Goal: Task Accomplishment & Management: Manage account settings

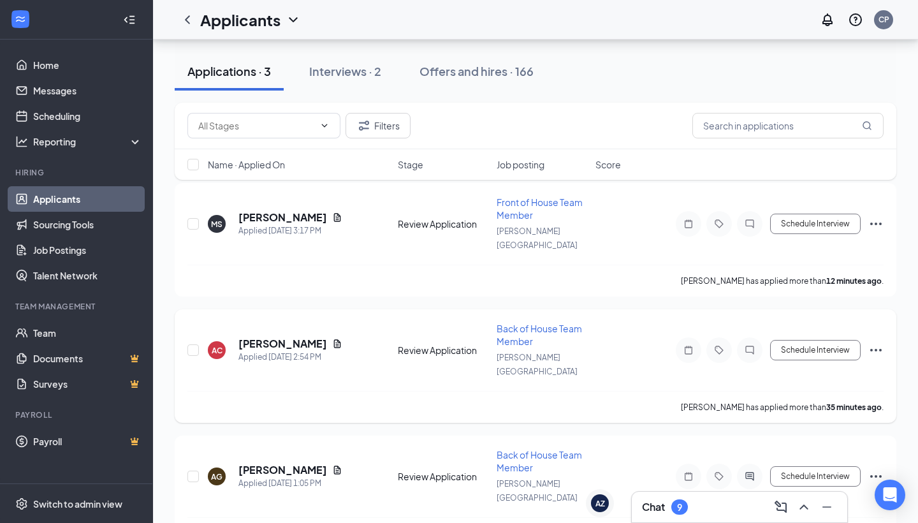
scroll to position [124, 0]
click at [673, 512] on div "Chat 9" at bounding box center [665, 506] width 46 height 15
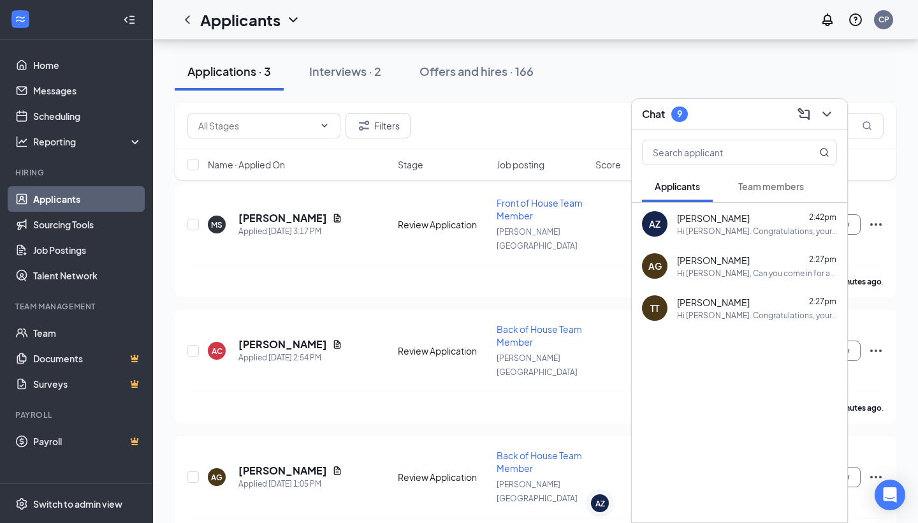
click at [726, 111] on div "Chat 9" at bounding box center [739, 114] width 195 height 20
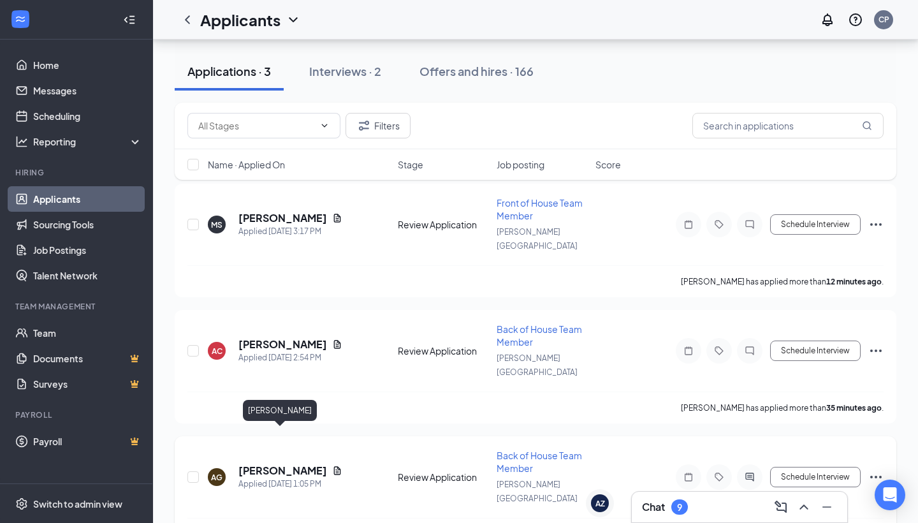
click at [271, 463] on h5 "[PERSON_NAME]" at bounding box center [282, 470] width 89 height 14
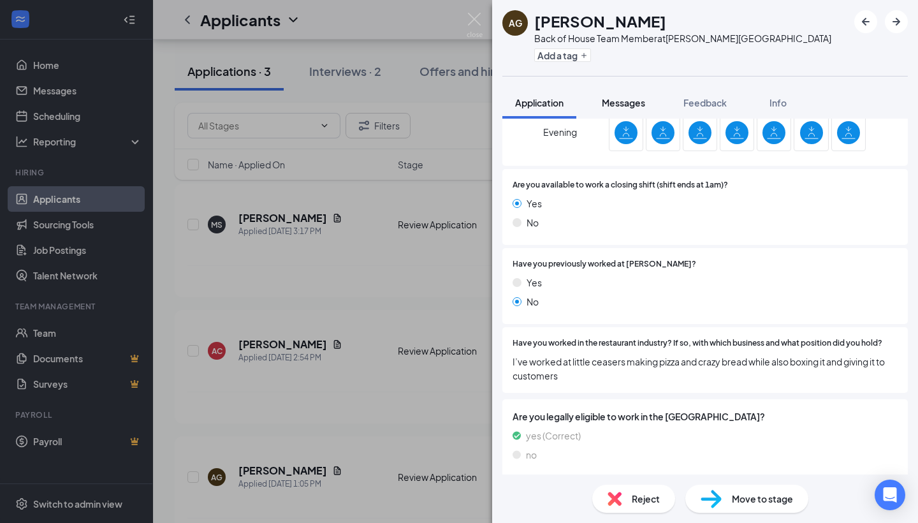
scroll to position [526, 0]
click at [628, 108] on span "Messages" at bounding box center [623, 102] width 43 height 11
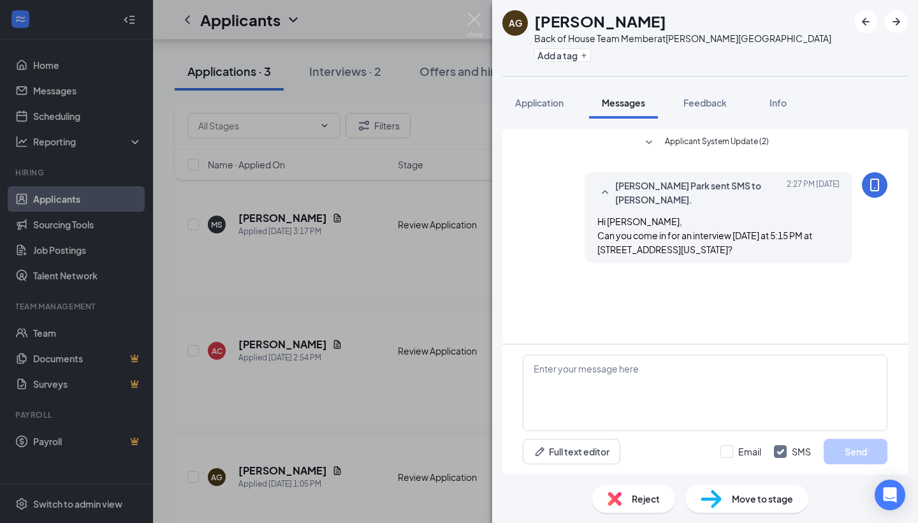
click at [329, 319] on div "AG [PERSON_NAME] Back of House Team Member at [PERSON_NAME][GEOGRAPHIC_DATA] Ad…" at bounding box center [459, 261] width 918 height 523
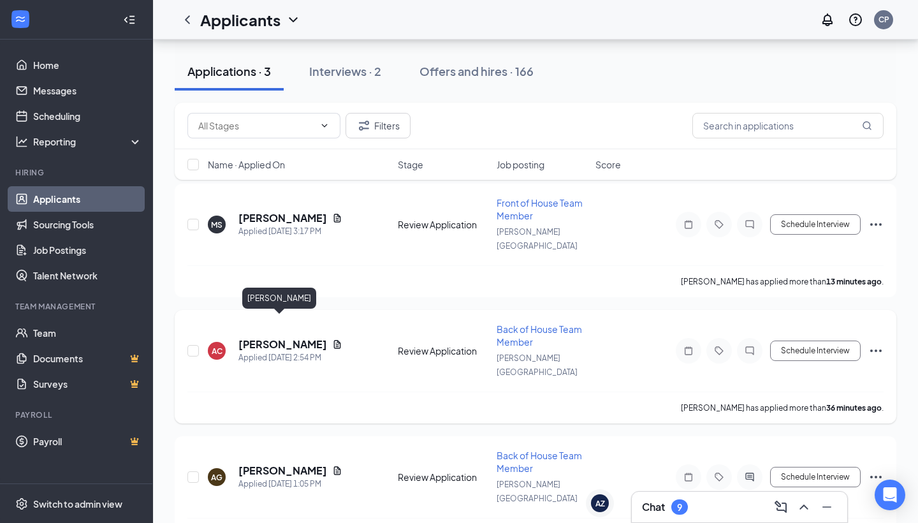
click at [263, 337] on h5 "[PERSON_NAME]" at bounding box center [282, 344] width 89 height 14
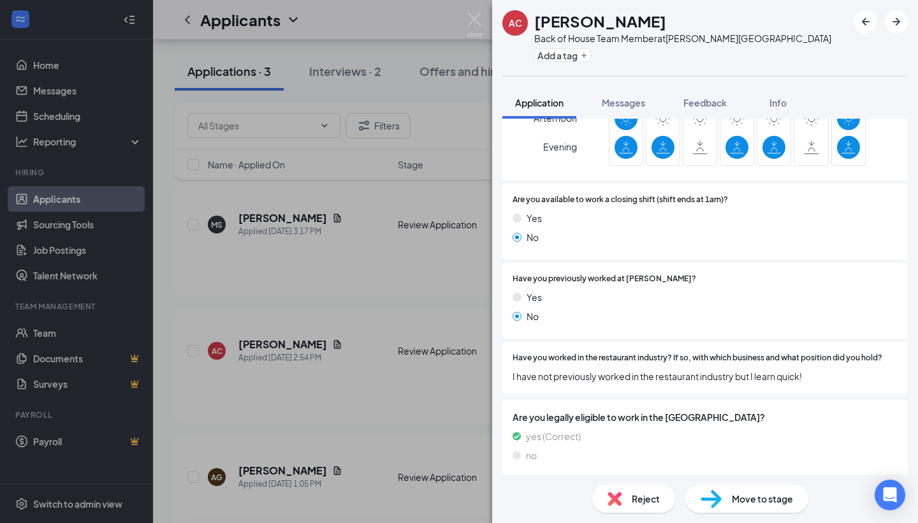
scroll to position [602, 0]
click at [738, 372] on span "I have not previously worked in the restaurant industry but I learn quick!" at bounding box center [704, 377] width 385 height 14
click at [743, 403] on div "Are you legally eligible to work in the [GEOGRAPHIC_DATA]? yes (Correct) no" at bounding box center [704, 439] width 405 height 78
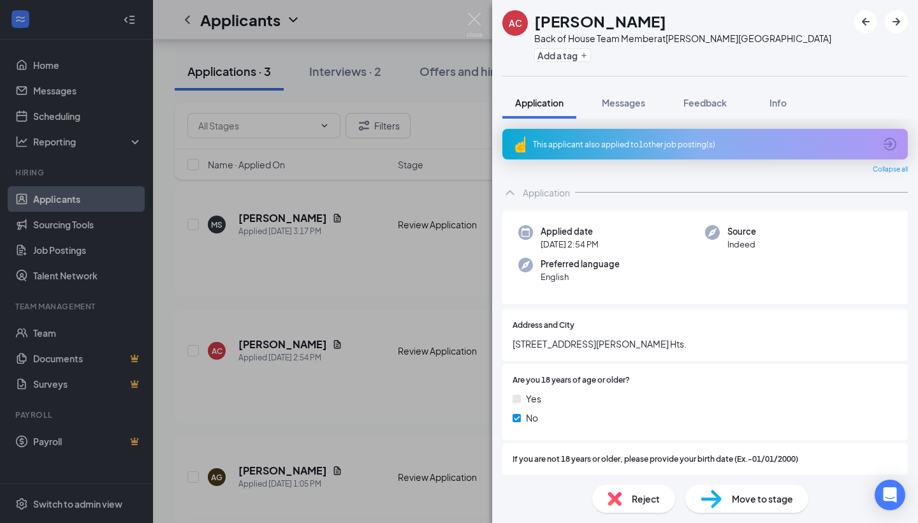
scroll to position [0, 0]
click at [638, 100] on span "Messages" at bounding box center [623, 102] width 43 height 11
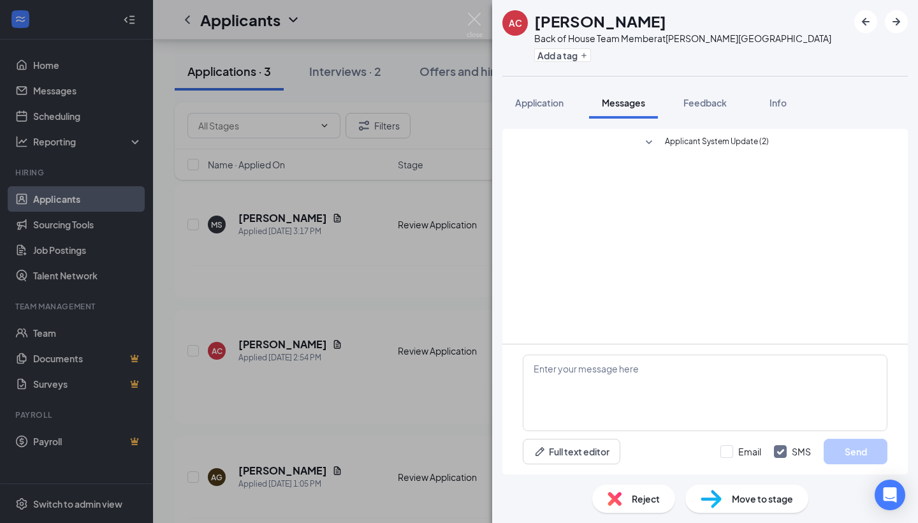
click at [619, 507] on div "Reject" at bounding box center [633, 498] width 83 height 28
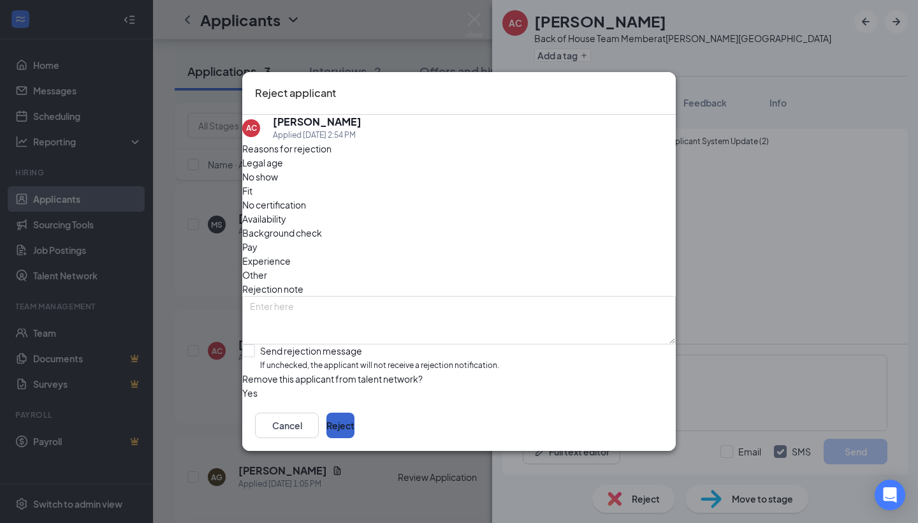
click at [354, 436] on button "Reject" at bounding box center [340, 424] width 28 height 25
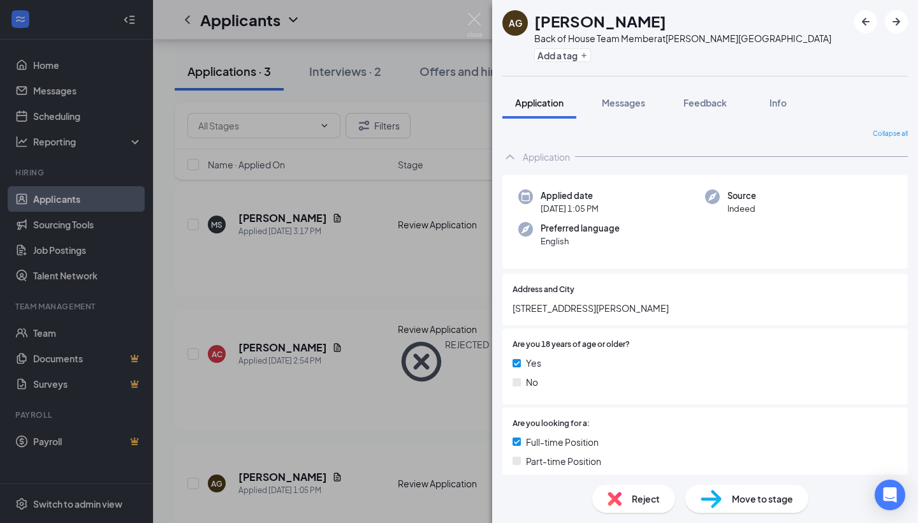
click at [380, 261] on div "AG [PERSON_NAME] Back of House Team Member at [PERSON_NAME][GEOGRAPHIC_DATA] Ad…" at bounding box center [459, 261] width 918 height 523
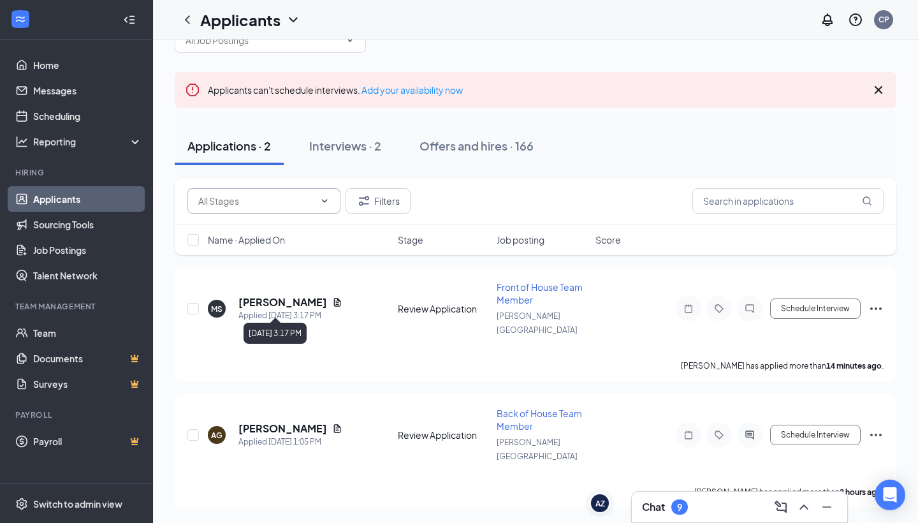
scroll to position [12, 0]
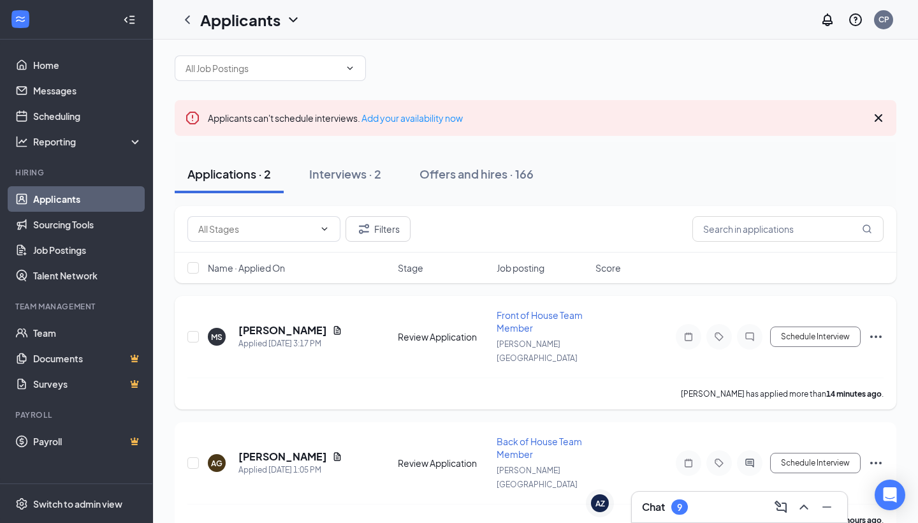
click at [275, 324] on h5 "[PERSON_NAME]" at bounding box center [282, 330] width 89 height 14
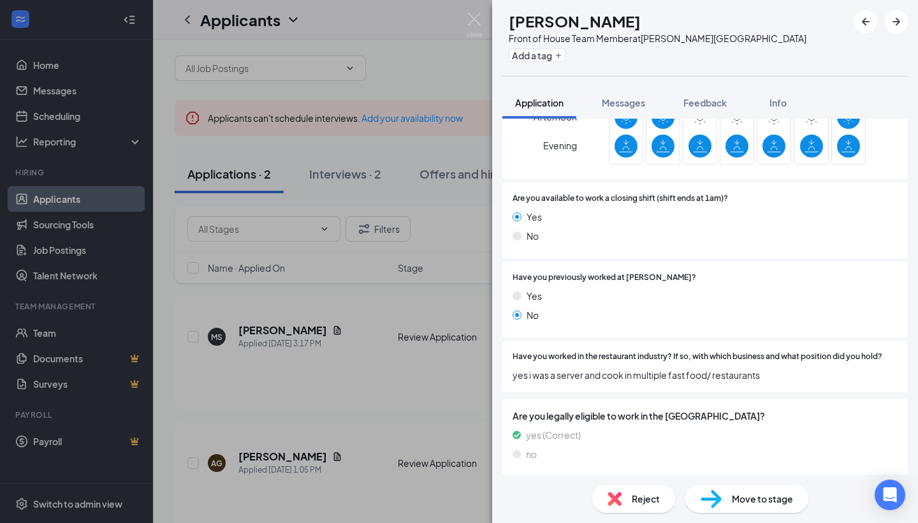
scroll to position [512, 0]
click at [750, 370] on span "yes i was a server and cook in multiple fast food/ restaurants" at bounding box center [704, 376] width 385 height 14
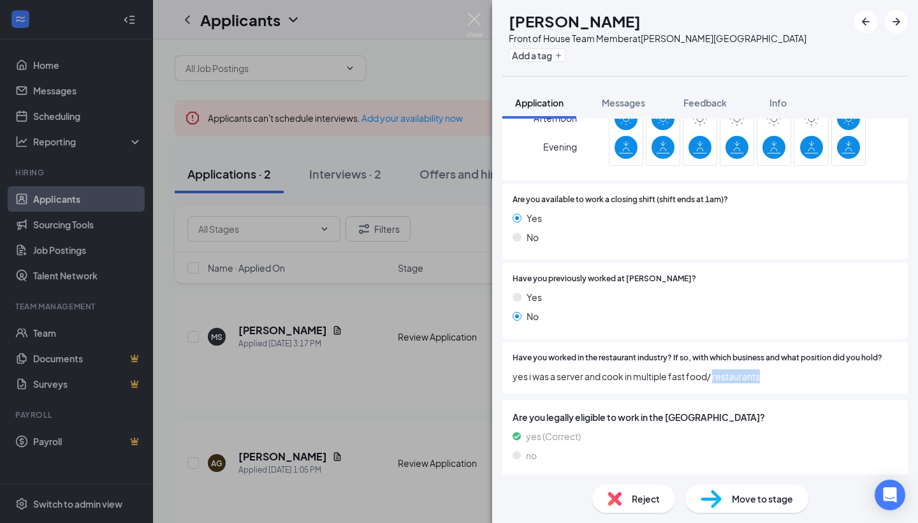
click at [750, 370] on span "yes i was a server and cook in multiple fast food/ restaurants" at bounding box center [704, 376] width 385 height 14
click at [815, 384] on div "Have you worked in the restaurant industry? If so, with which business and what…" at bounding box center [704, 368] width 405 height 52
click at [760, 410] on span "Are you legally eligible to work in the [GEOGRAPHIC_DATA]?" at bounding box center [704, 417] width 385 height 14
click at [601, 117] on button "Messages" at bounding box center [623, 103] width 69 height 32
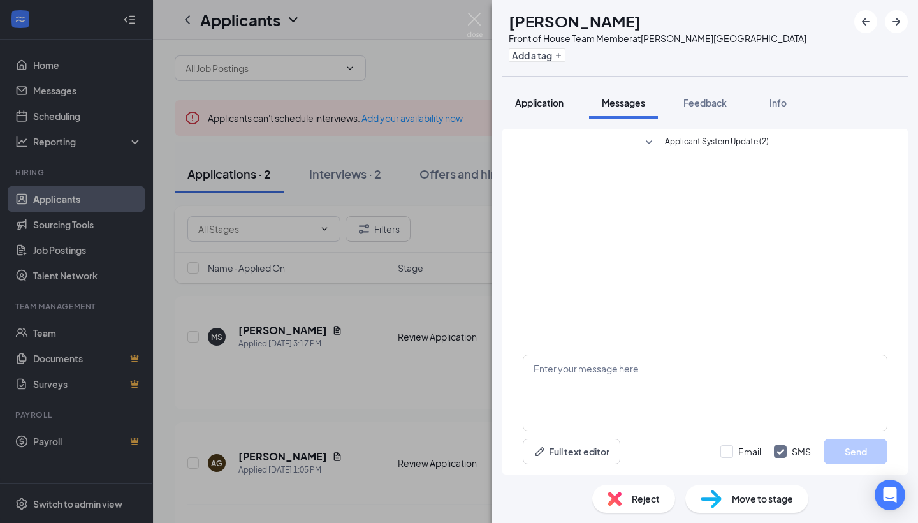
click at [558, 107] on span "Application" at bounding box center [539, 102] width 48 height 11
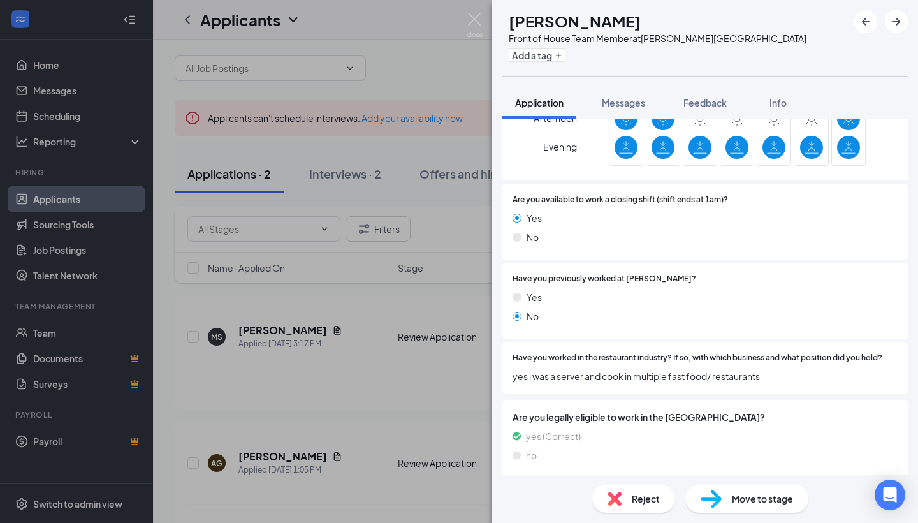
click at [624, 493] on div "Reject" at bounding box center [633, 498] width 83 height 28
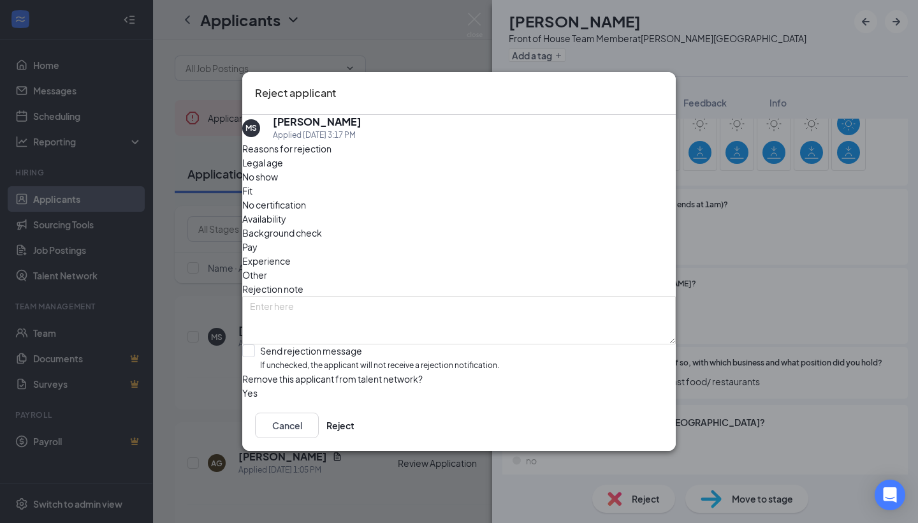
click at [455, 348] on div "Reasons for rejection Legal age No show Fit No certification Availability Backg…" at bounding box center [458, 270] width 433 height 258
click at [451, 359] on span "If unchecked, the applicant will not receive a rejection notification." at bounding box center [379, 365] width 239 height 12
click at [451, 345] on input "Send rejection message If unchecked, the applicant will not receive a rejection…" at bounding box center [370, 357] width 257 height 27
checkbox input "true"
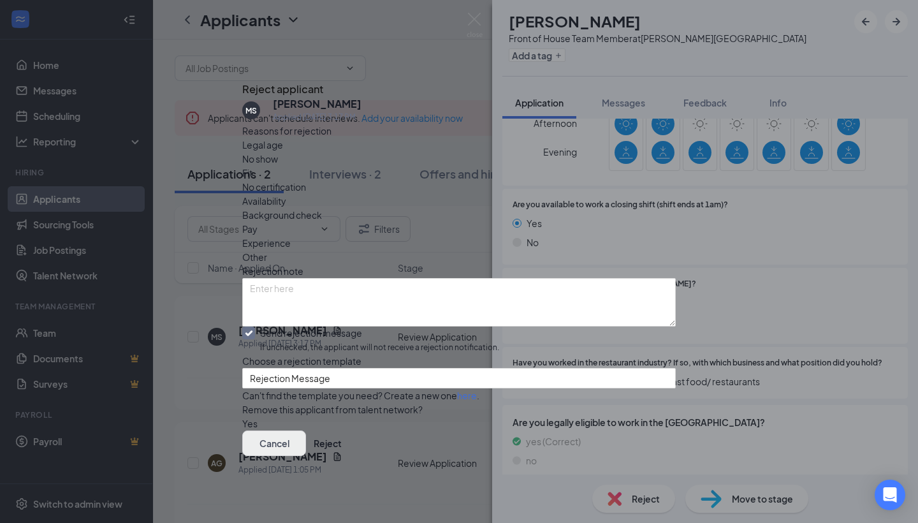
click at [306, 446] on button "Cancel" at bounding box center [274, 442] width 64 height 25
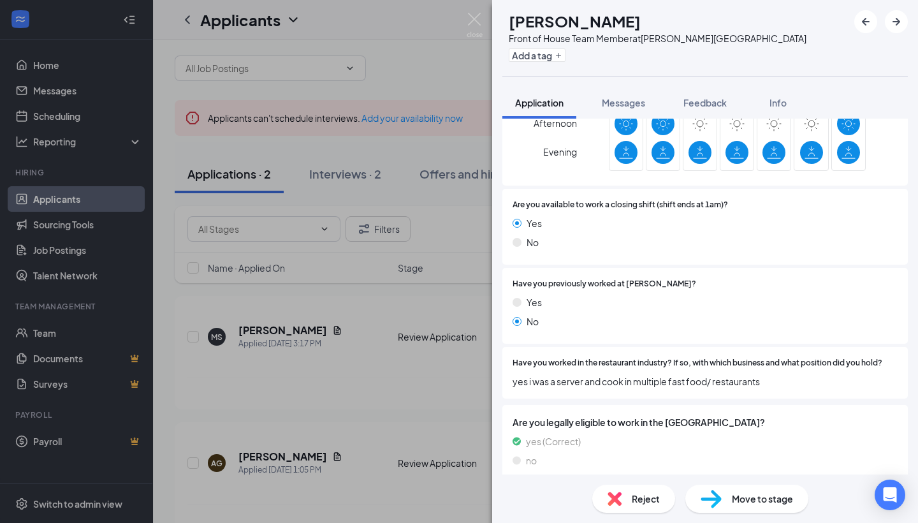
click at [386, 400] on div "[PERSON_NAME] Front of House Team Member at [PERSON_NAME][GEOGRAPHIC_DATA] Add …" at bounding box center [459, 261] width 918 height 523
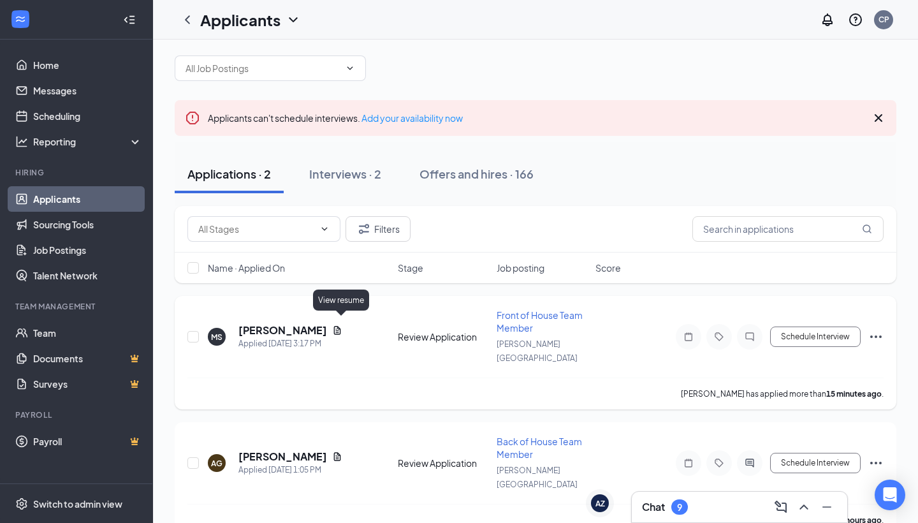
click at [341, 326] on icon "Document" at bounding box center [337, 330] width 7 height 8
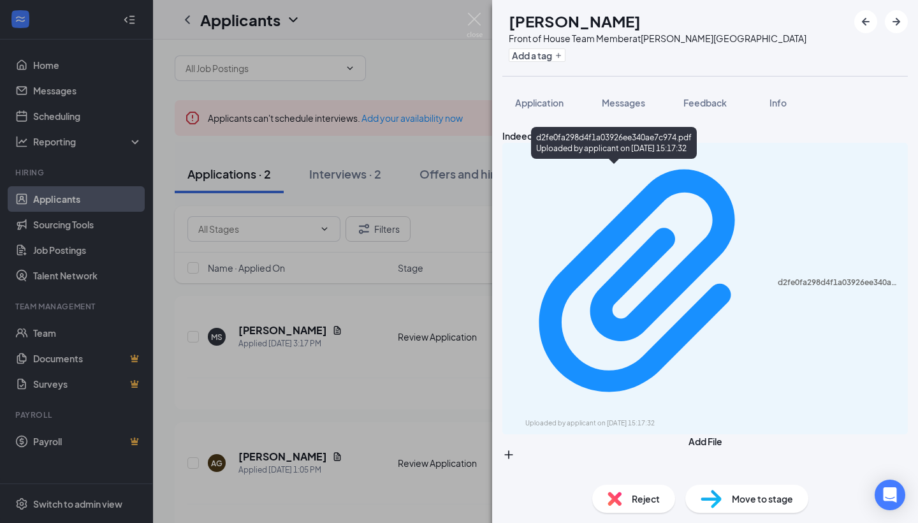
click at [670, 161] on div "d2fe0fa298d4f1a03926ee340ae7c974.pdf Uploaded by applicant on [DATE] 15:17:32" at bounding box center [614, 145] width 166 height 37
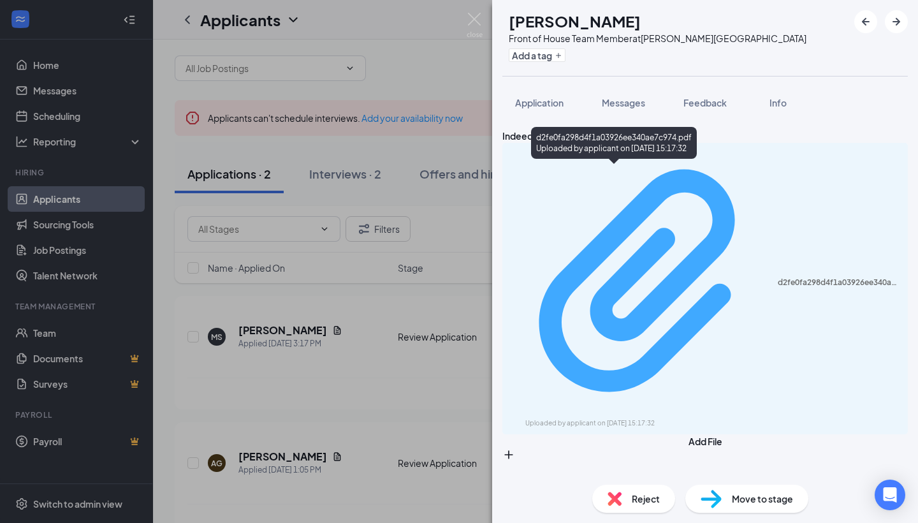
click at [672, 418] on div "Uploaded by applicant on [DATE] 15:17:32" at bounding box center [620, 423] width 191 height 10
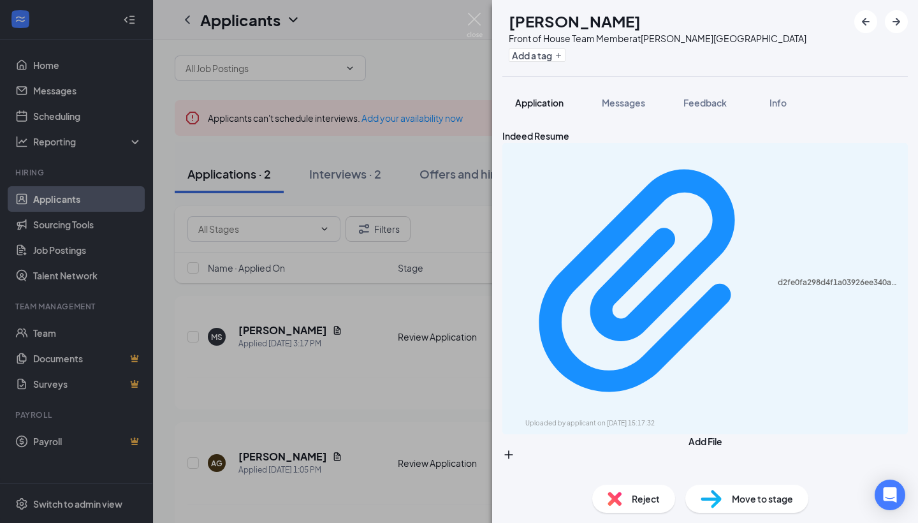
click at [538, 101] on span "Application" at bounding box center [539, 102] width 48 height 11
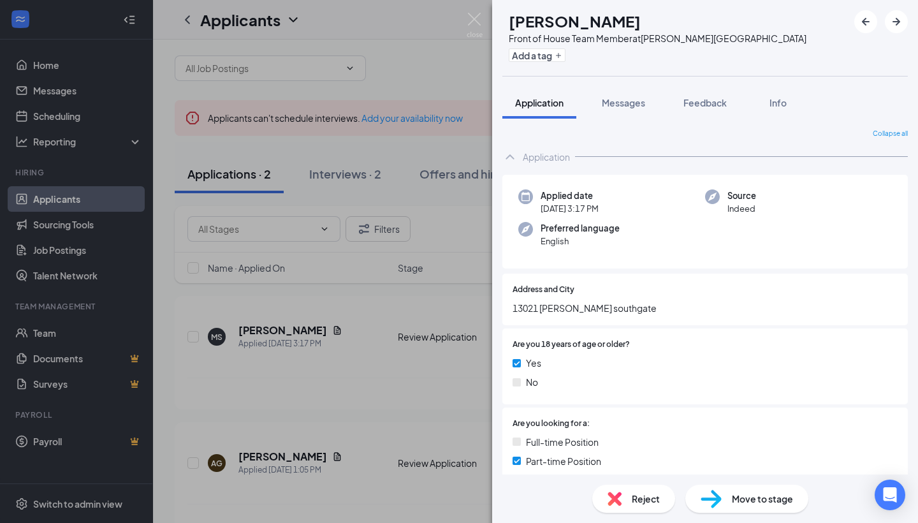
click at [620, 491] on img at bounding box center [614, 498] width 14 height 14
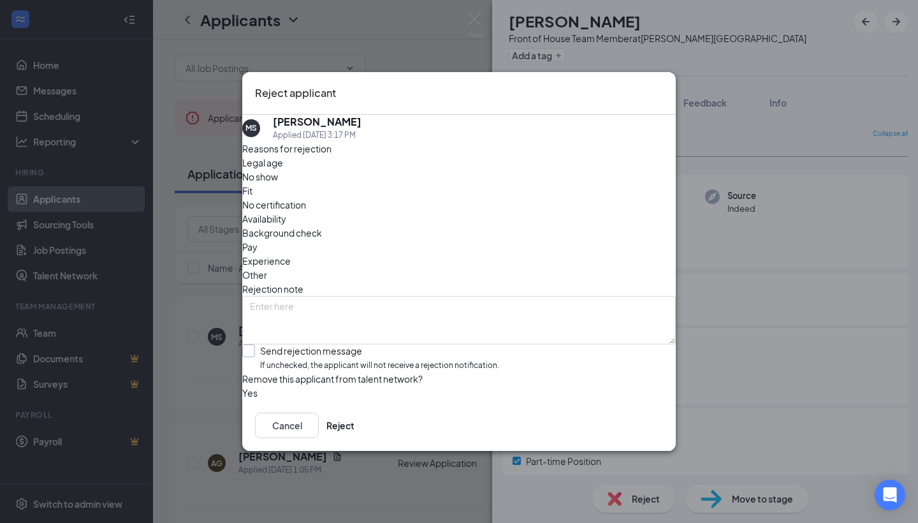
click at [471, 359] on span "If unchecked, the applicant will not receive a rejection notification." at bounding box center [379, 365] width 239 height 12
click at [471, 344] on input "Send rejection message If unchecked, the applicant will not receive a rejection…" at bounding box center [370, 357] width 257 height 27
checkbox input "true"
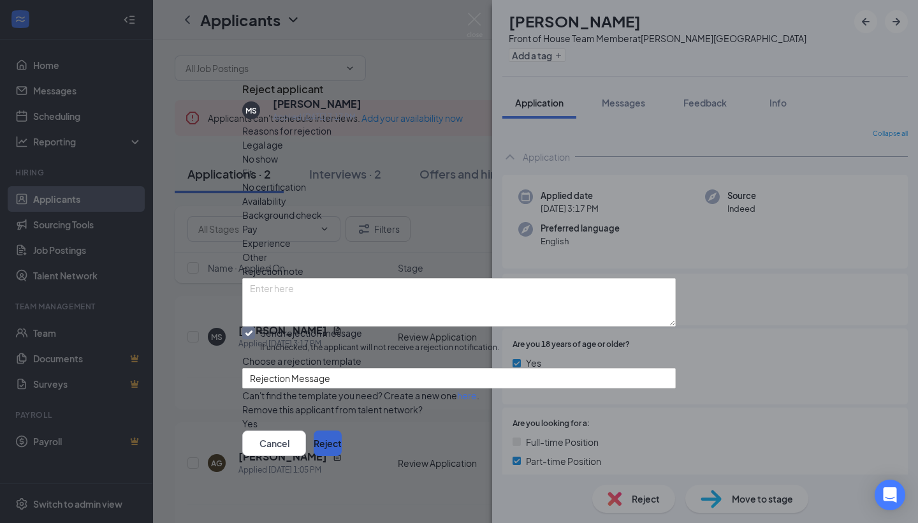
click at [342, 456] on button "Reject" at bounding box center [328, 442] width 28 height 25
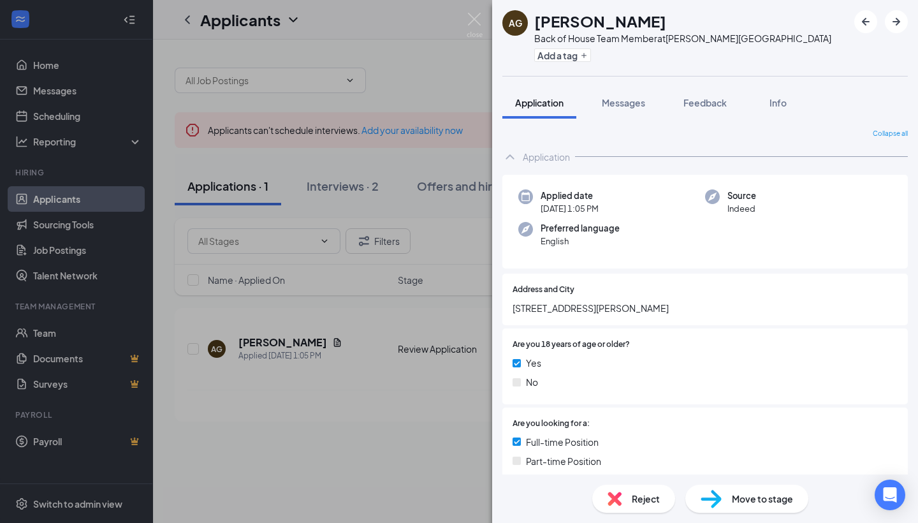
click at [400, 175] on div "AG [PERSON_NAME] Back of House Team Member at [PERSON_NAME][GEOGRAPHIC_DATA] Ad…" at bounding box center [459, 261] width 918 height 523
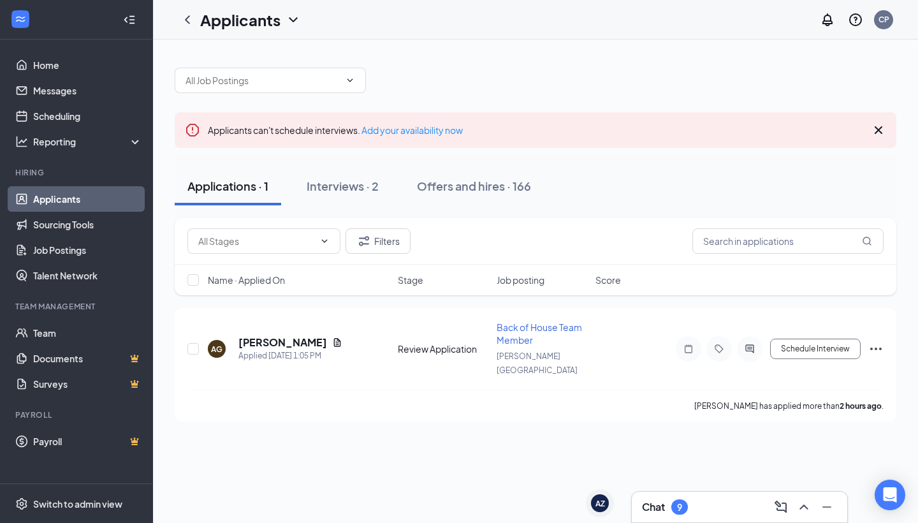
click at [684, 516] on div "Chat 9" at bounding box center [739, 506] width 195 height 20
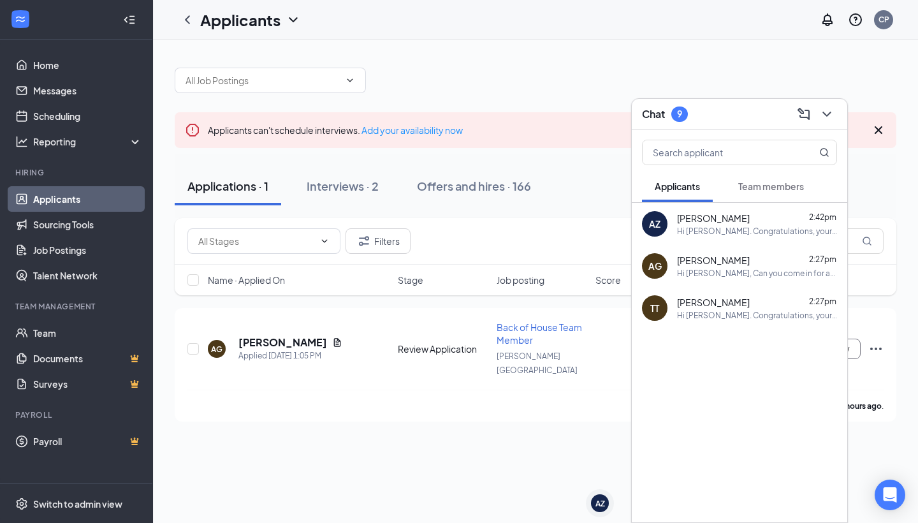
click at [726, 115] on div "Chat 9" at bounding box center [739, 114] width 195 height 20
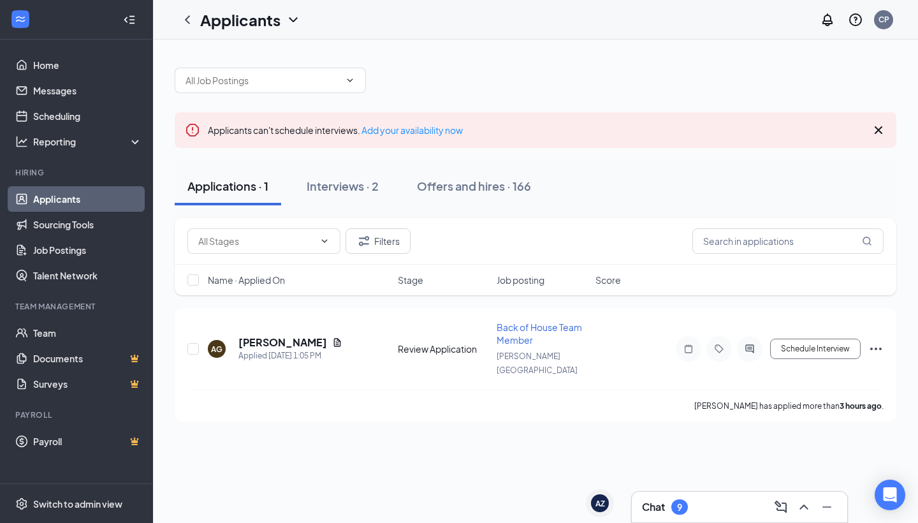
click at [718, 505] on div "Chat 9" at bounding box center [739, 506] width 195 height 20
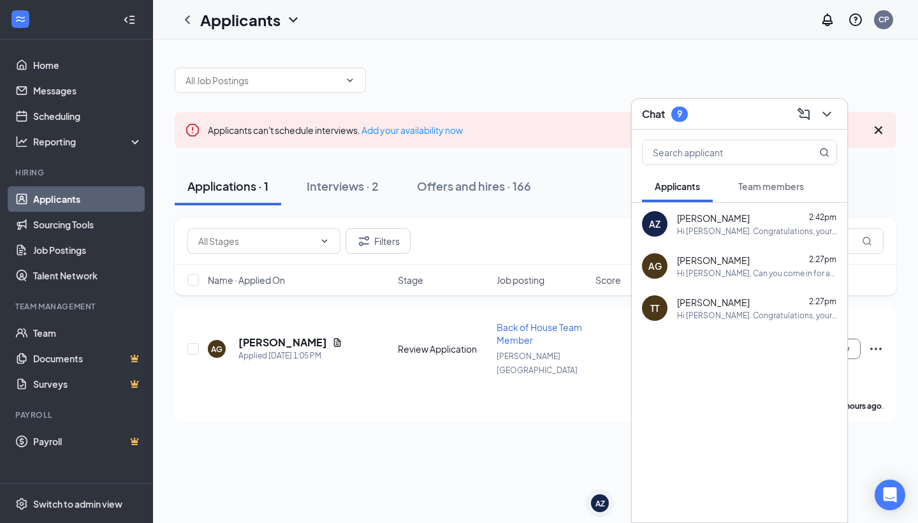
click at [732, 229] on div "Hi [PERSON_NAME]. Congratulations, your meeting with [PERSON_NAME] for Back of …" at bounding box center [757, 231] width 160 height 11
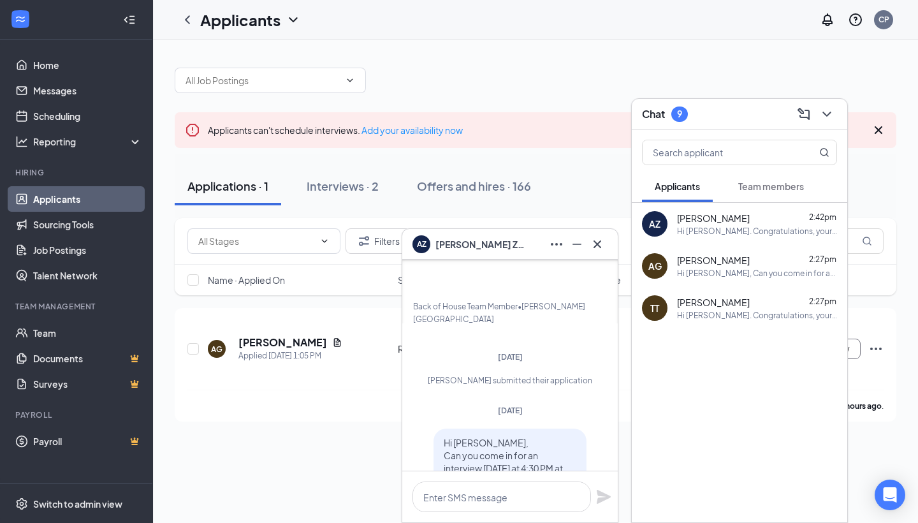
scroll to position [-370, 0]
click at [499, 242] on span "Angelina Zeestraten" at bounding box center [479, 244] width 89 height 14
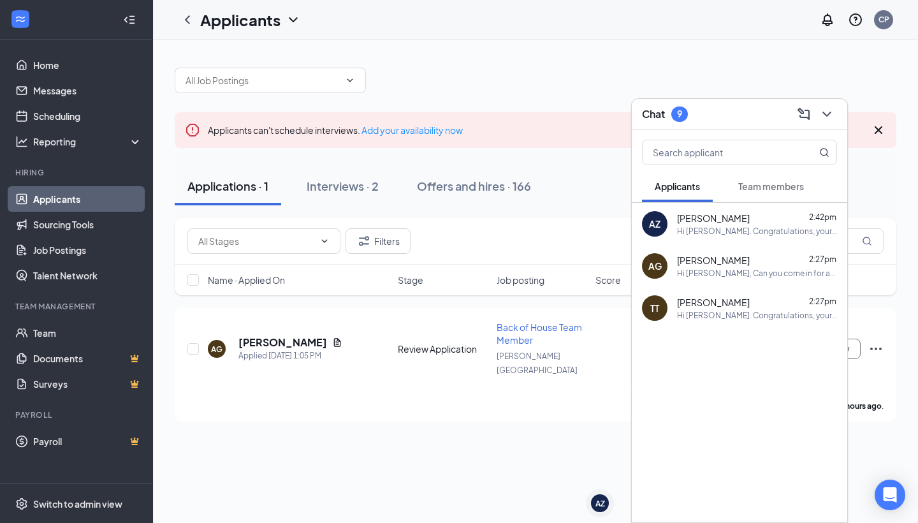
scroll to position [0, 0]
click at [739, 278] on div "AG Ashley Gamez 2:27pm Hi Ashley, Can you come in for an interview this Thursda…" at bounding box center [738, 266] width 215 height 42
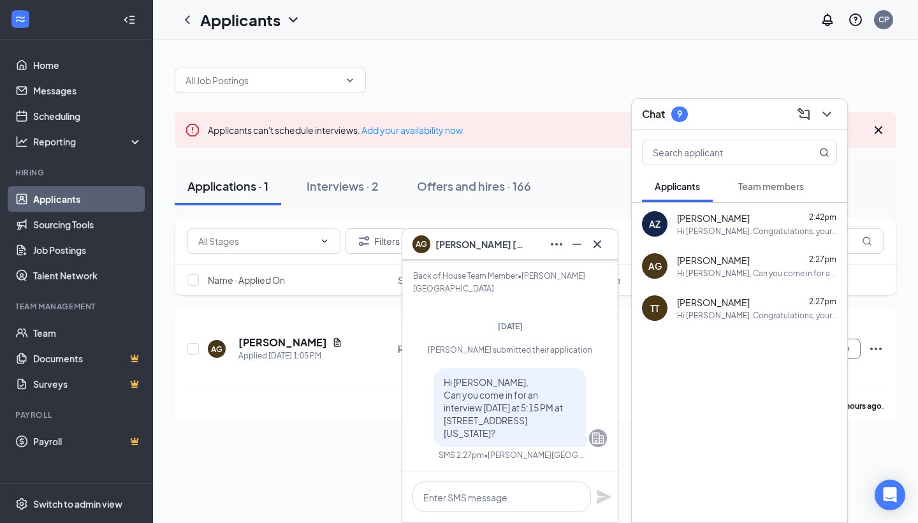
click at [526, 250] on div "AG Ashley Gamez" at bounding box center [509, 244] width 195 height 20
